Goal: Check status: Check status

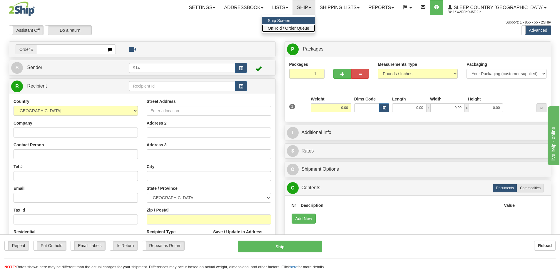
click at [309, 29] on span "OnHold / Order Queue" at bounding box center [288, 28] width 41 height 5
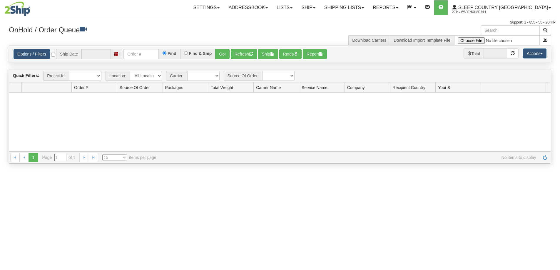
type input "[DATE]"
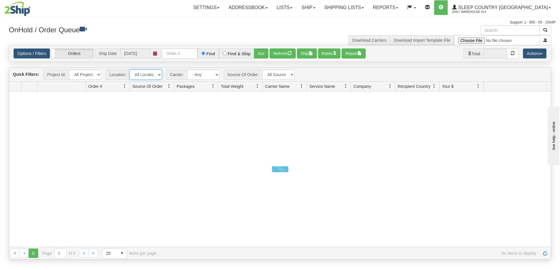
click at [149, 75] on select "All Locations 914 9009 [GEOGRAPHIC_DATA] SLE BEDDN ZINUC" at bounding box center [146, 75] width 32 height 10
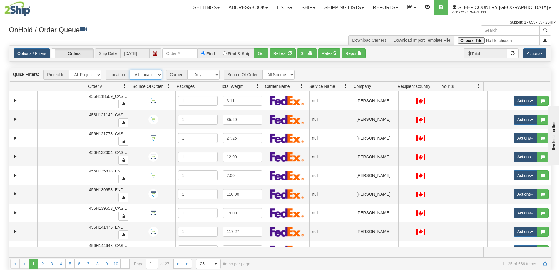
select select "7603"
click at [130, 70] on select "All Locations 914 9009 [GEOGRAPHIC_DATA] SLE BEDDN ZINUC" at bounding box center [146, 75] width 32 height 10
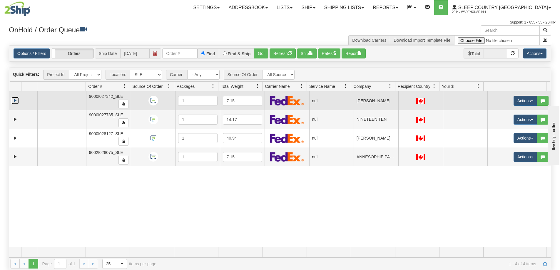
click at [14, 101] on link "Expand" at bounding box center [14, 100] width 7 height 7
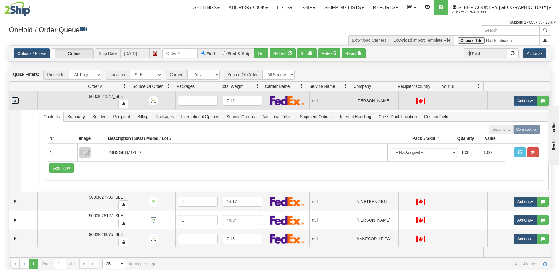
click at [14, 101] on link "Collapse" at bounding box center [14, 100] width 7 height 7
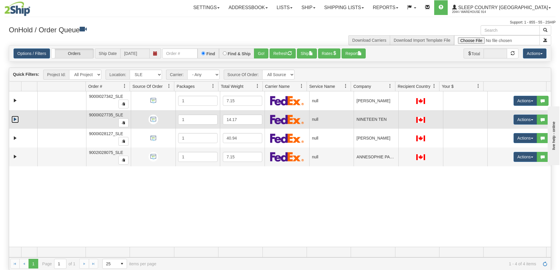
click at [15, 119] on link "Expand" at bounding box center [14, 119] width 7 height 7
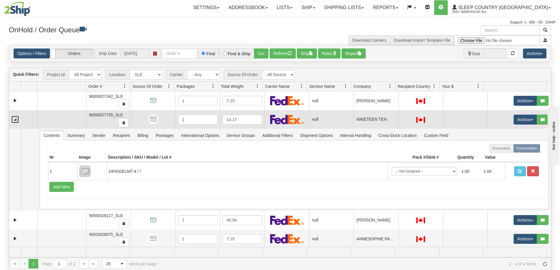
click at [15, 119] on link "Collapse" at bounding box center [14, 119] width 7 height 7
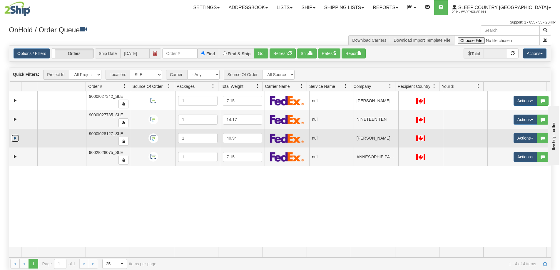
click at [15, 138] on link "Expand" at bounding box center [14, 138] width 7 height 7
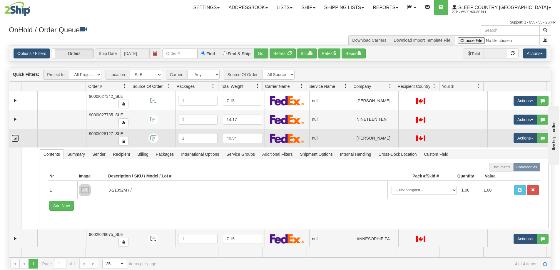
click at [15, 138] on link "Collapse" at bounding box center [14, 138] width 7 height 7
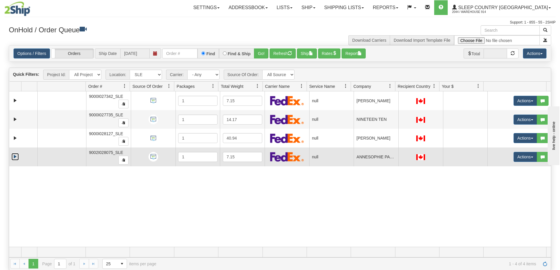
click at [15, 157] on link "Expand" at bounding box center [14, 156] width 7 height 7
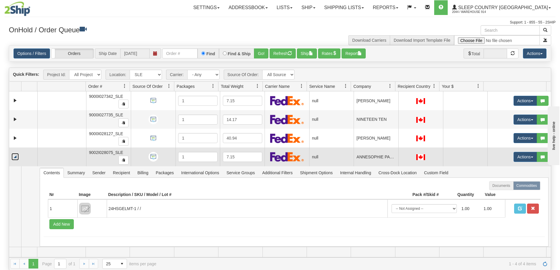
click at [15, 157] on link "Collapse" at bounding box center [14, 156] width 7 height 7
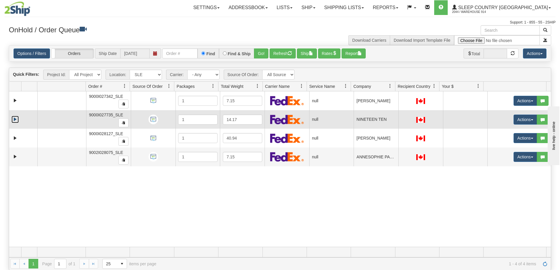
click at [15, 121] on link "Expand" at bounding box center [14, 119] width 7 height 7
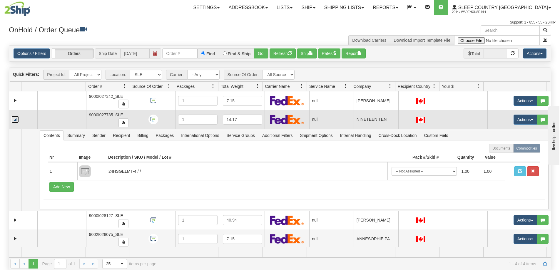
click at [15, 120] on link "Collapse" at bounding box center [14, 119] width 7 height 7
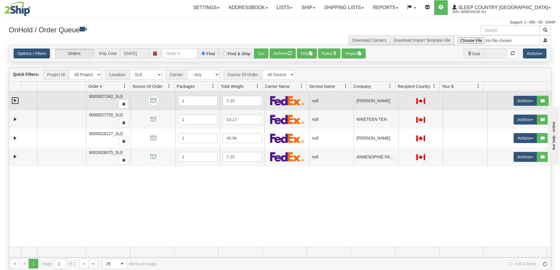
click at [14, 102] on link "Expand" at bounding box center [14, 100] width 7 height 7
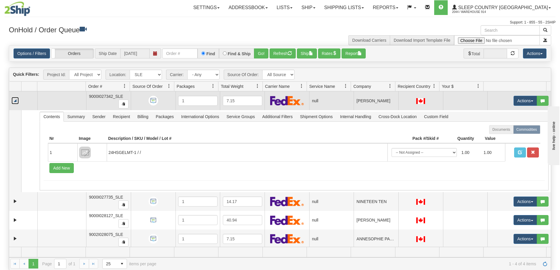
click at [14, 102] on link "Collapse" at bounding box center [14, 100] width 7 height 7
